Goal: Task Accomplishment & Management: Use online tool/utility

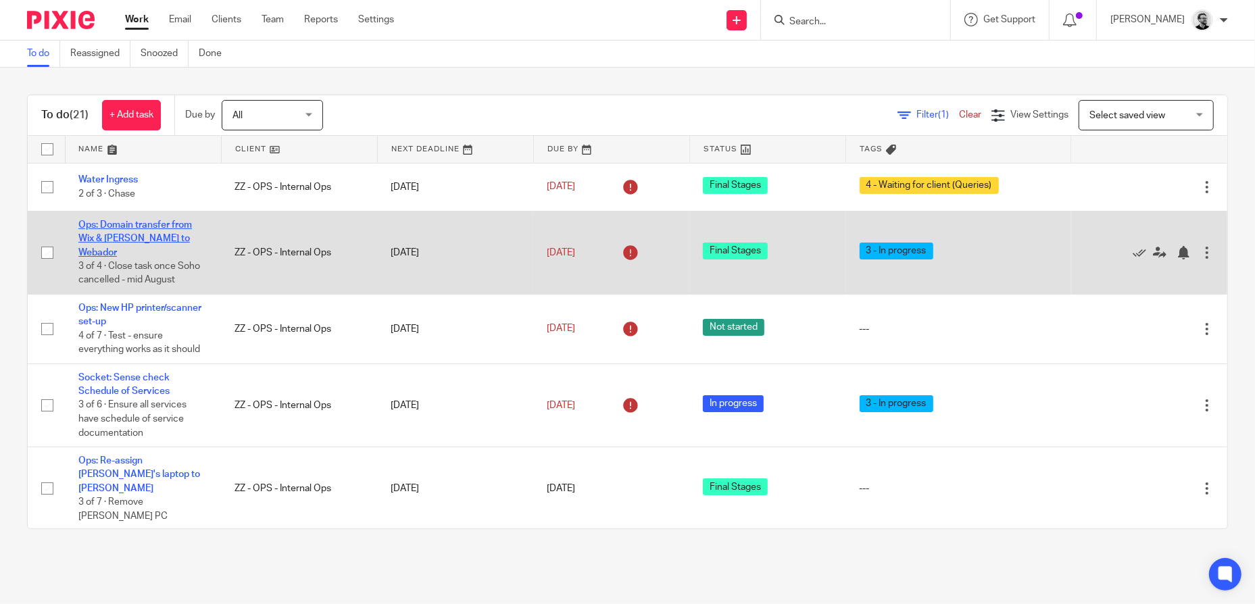
click at [138, 234] on link "Ops: Domain transfer from Wix & [PERSON_NAME] to Webador" at bounding box center [135, 238] width 114 height 37
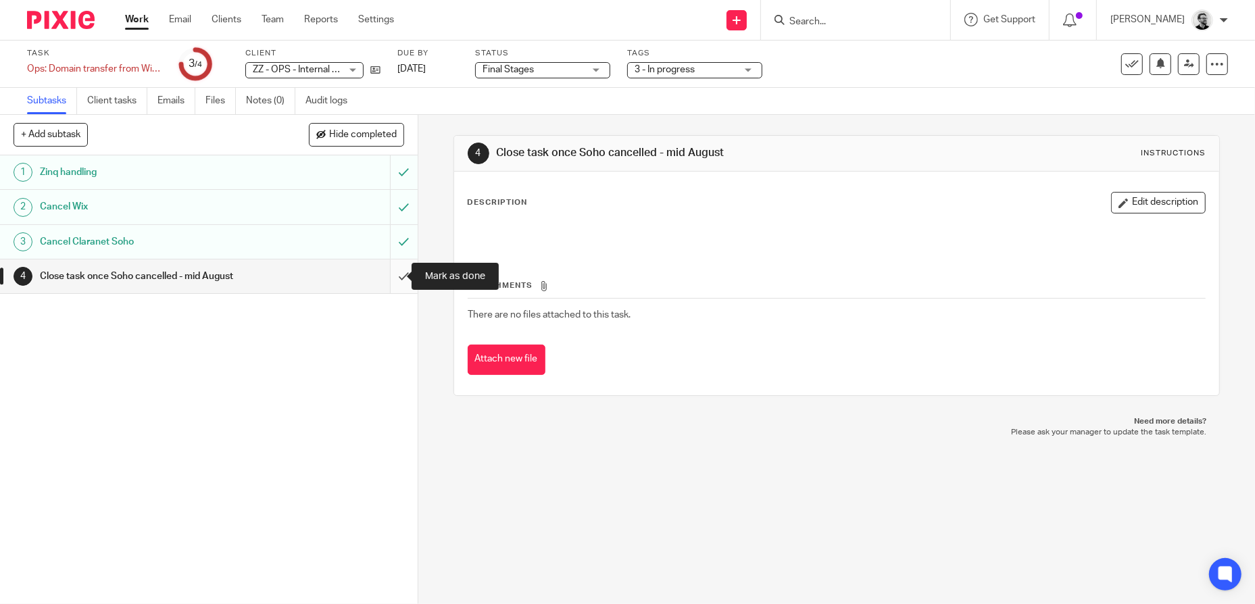
click at [388, 278] on input "submit" at bounding box center [209, 276] width 418 height 34
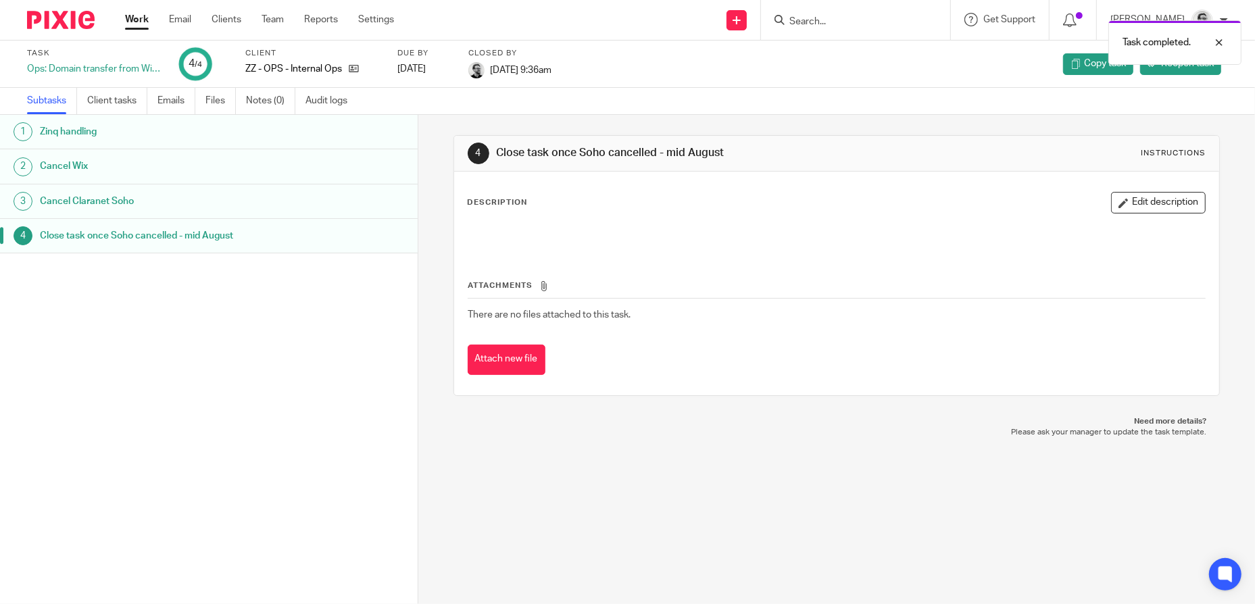
click at [127, 17] on link "Work" at bounding box center [137, 20] width 24 height 14
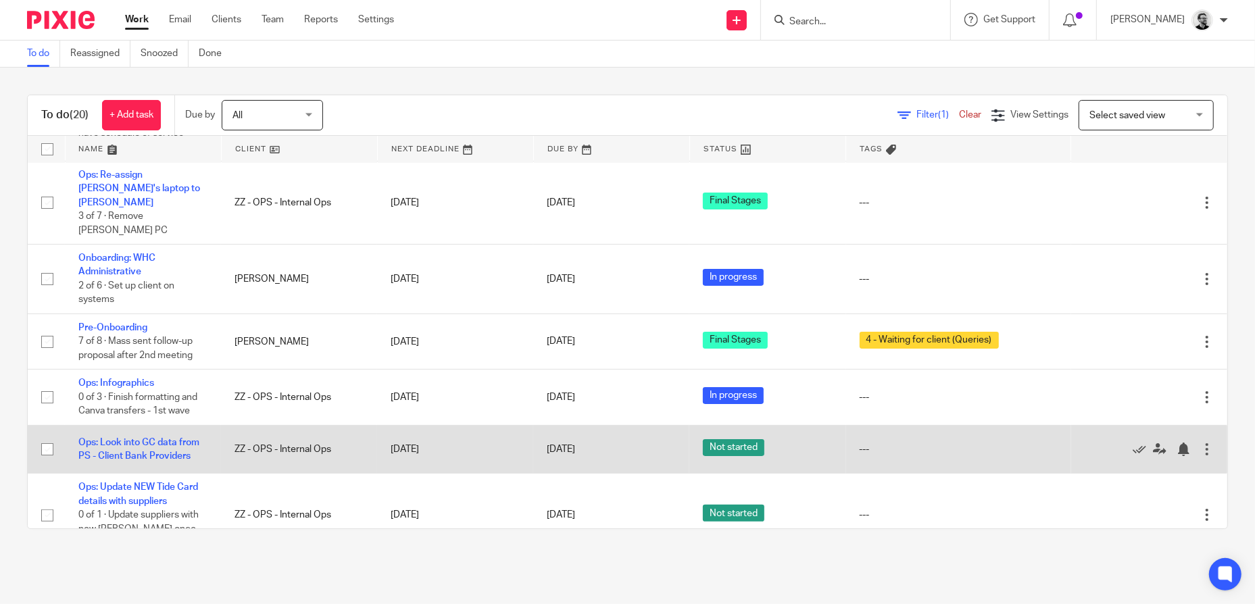
scroll to position [270, 0]
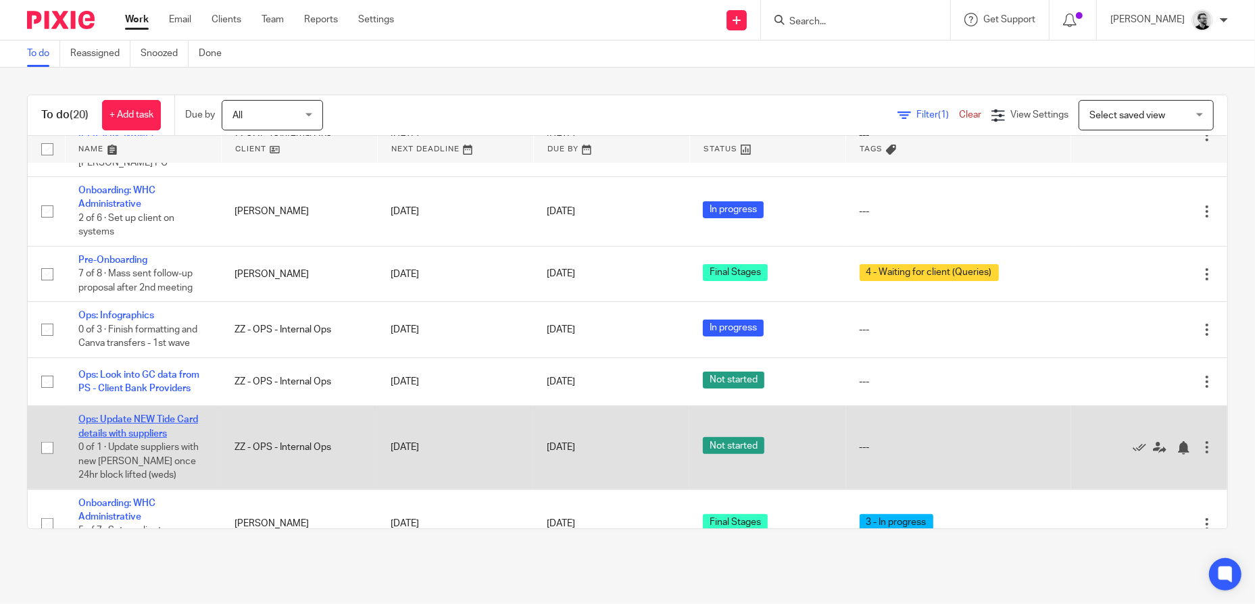
click at [174, 415] on link "Ops: Update NEW Tide Card details with suppliers" at bounding box center [138, 426] width 120 height 23
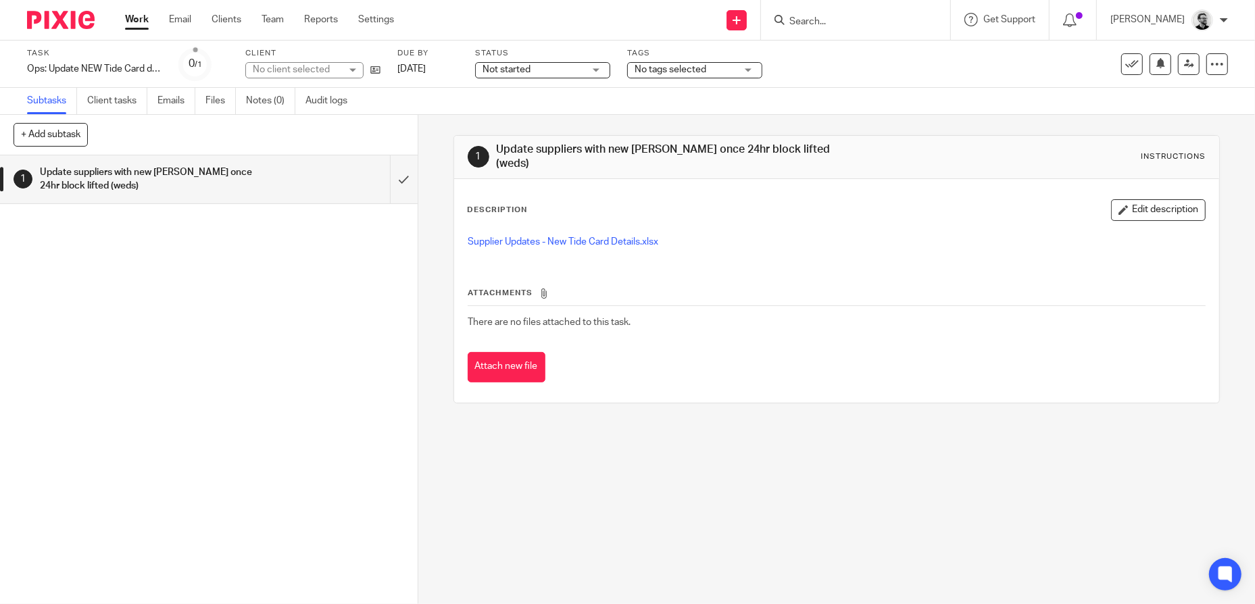
click at [595, 70] on div "Not started Not started" at bounding box center [542, 70] width 135 height 16
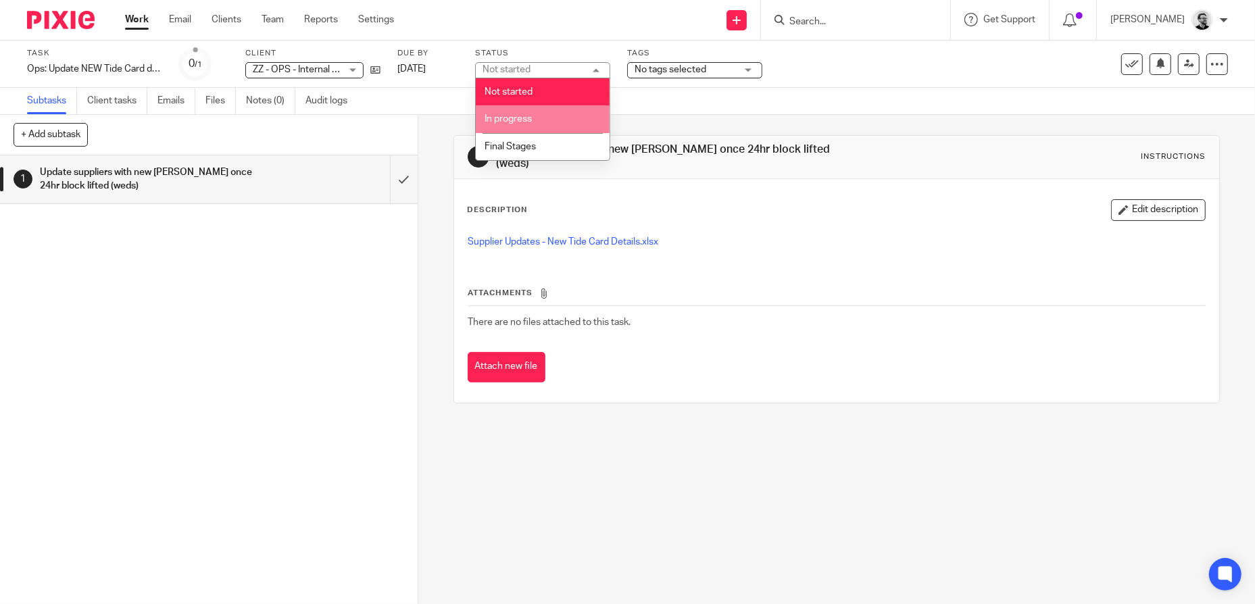
click at [540, 118] on li "In progress" at bounding box center [543, 119] width 134 height 28
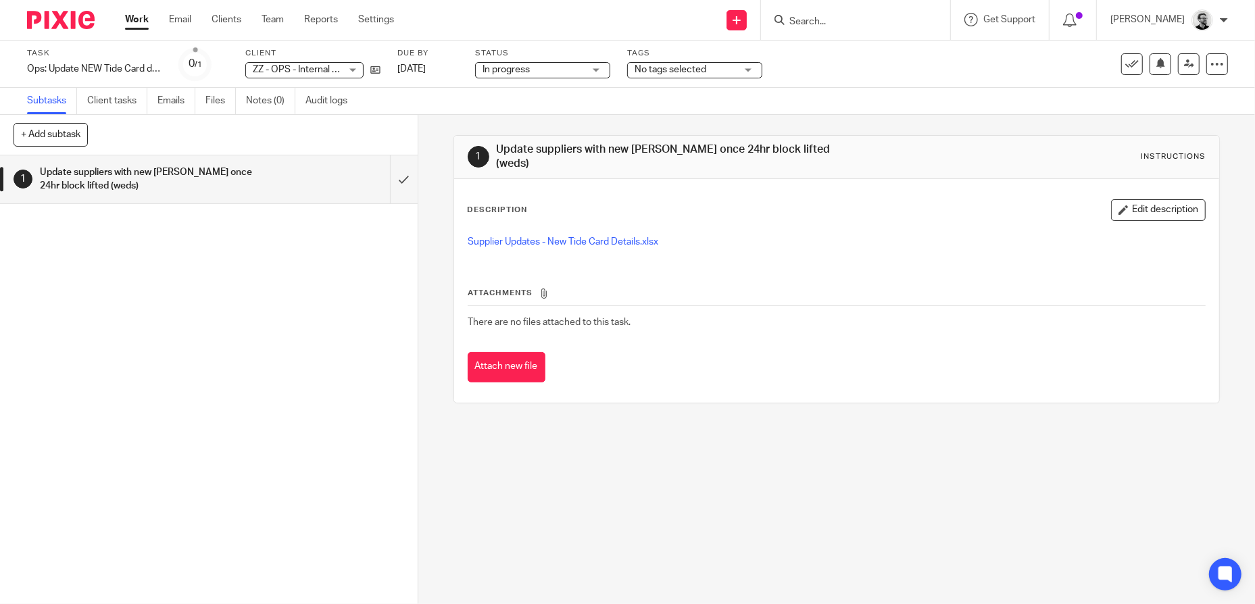
click at [136, 21] on link "Work" at bounding box center [137, 20] width 24 height 14
